Goal: Go to known website: Go to known website

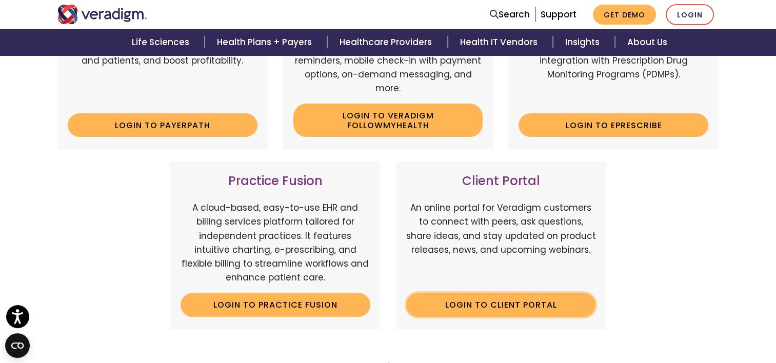
scroll to position [308, 0]
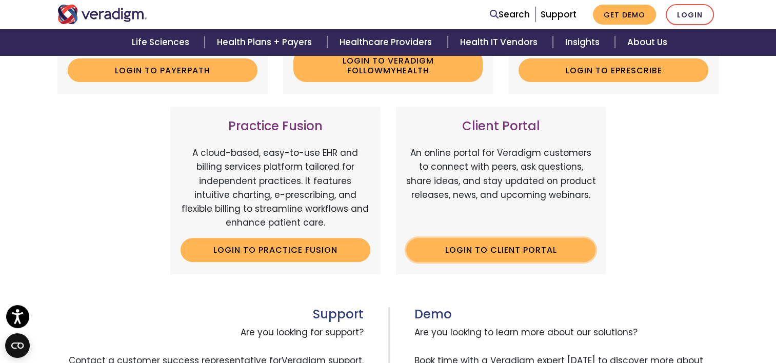
click at [504, 245] on link "Login to Client Portal" at bounding box center [501, 250] width 190 height 24
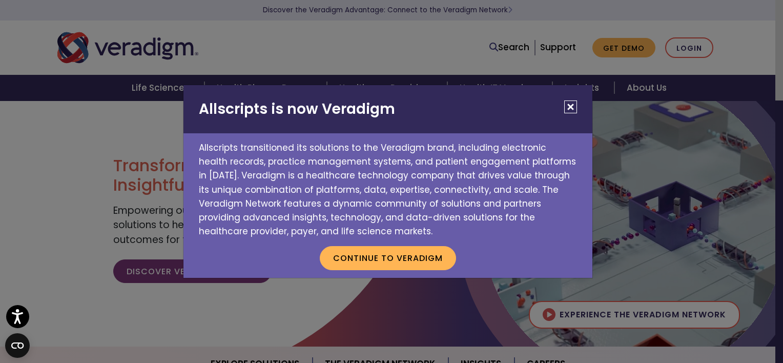
click at [572, 107] on button "Close" at bounding box center [570, 106] width 13 height 13
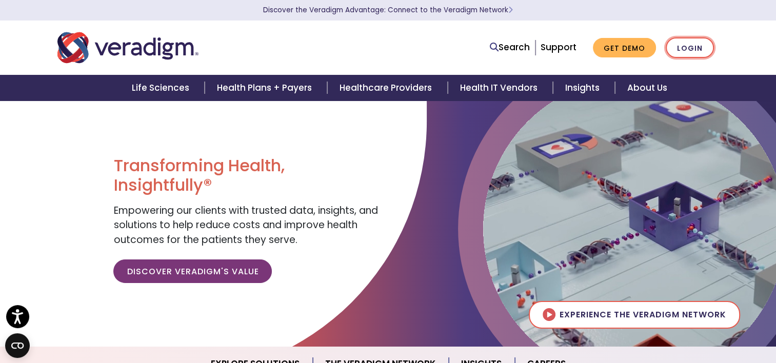
click at [691, 50] on link "Login" at bounding box center [689, 47] width 48 height 21
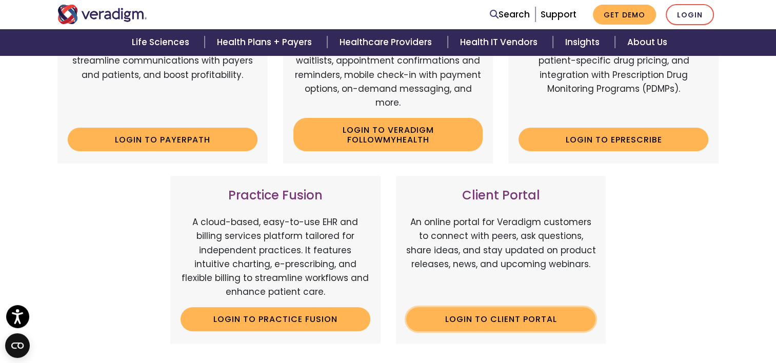
scroll to position [256, 0]
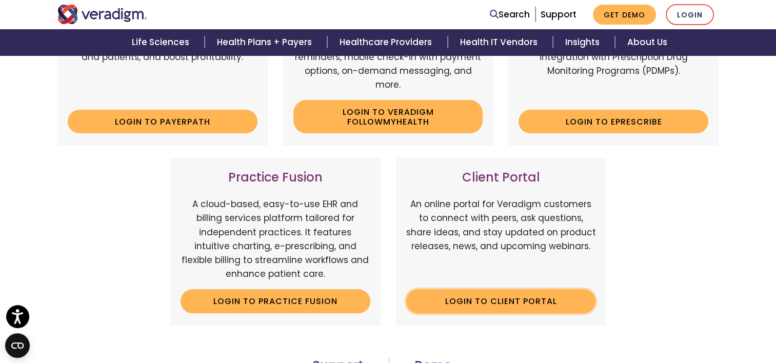
click at [478, 301] on link "Login to Client Portal" at bounding box center [501, 301] width 190 height 24
